Goal: Check status

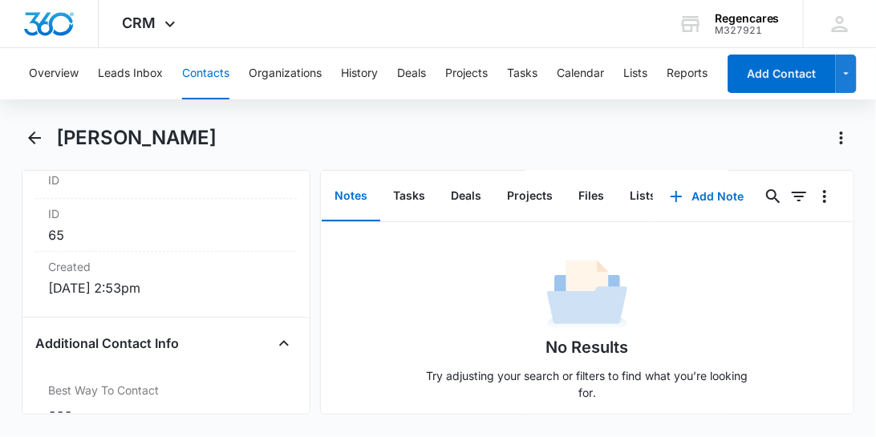
scroll to position [916, 0]
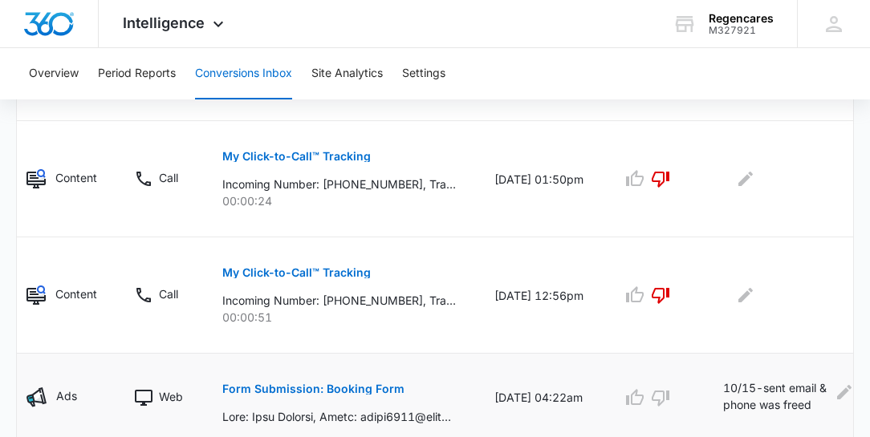
scroll to position [318, 0]
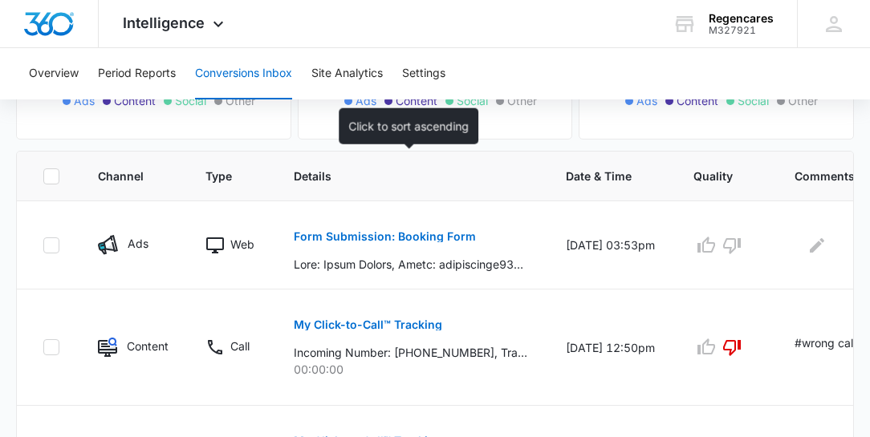
scroll to position [321, 0]
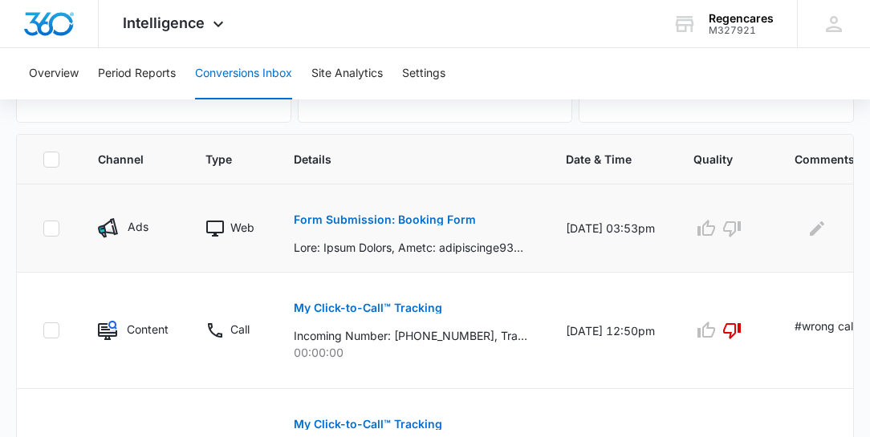
click at [383, 215] on p "Form Submission: Booking Form" at bounding box center [385, 219] width 182 height 11
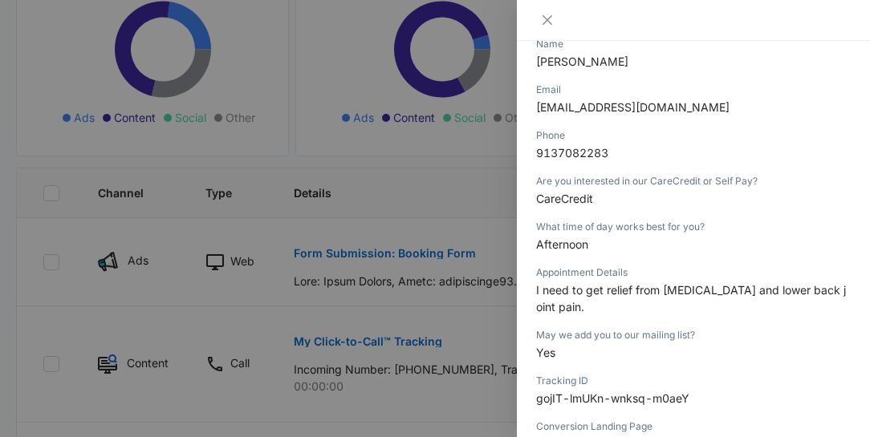
scroll to position [274, 0]
